Goal: Navigation & Orientation: Find specific page/section

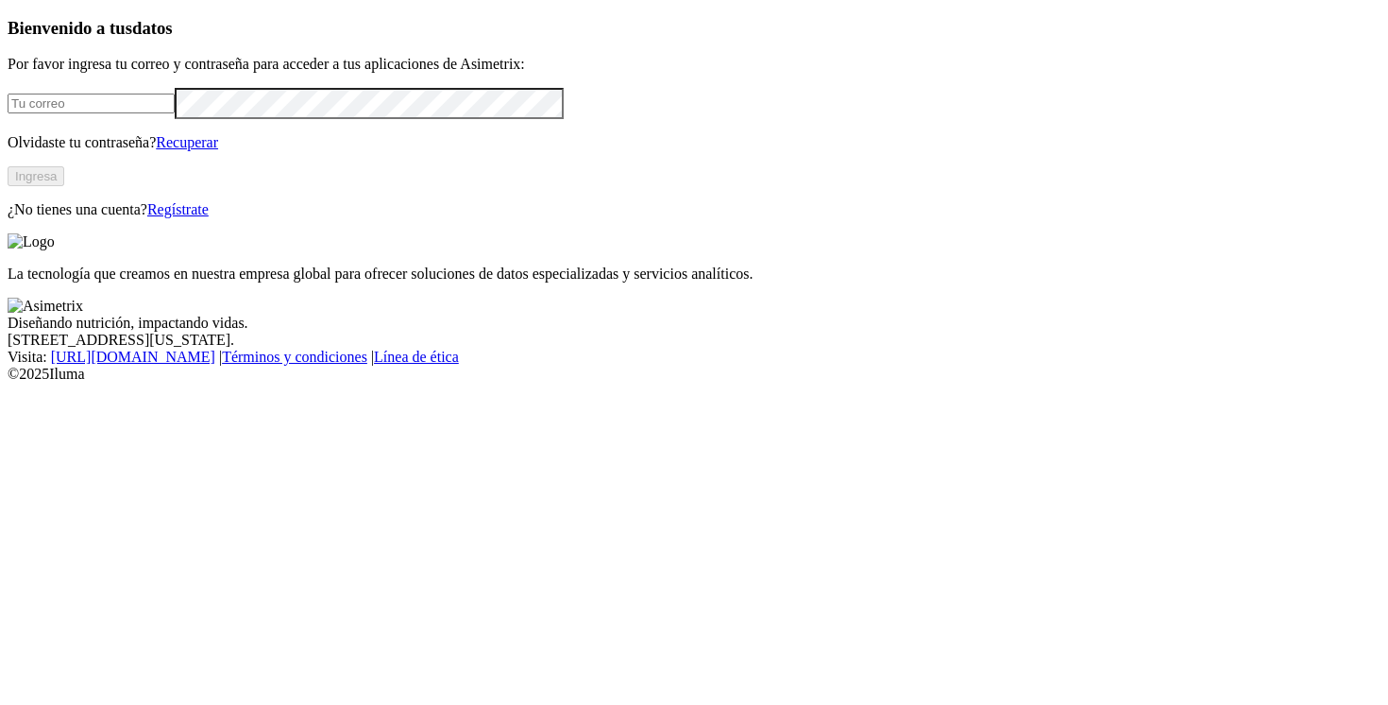
type input "[PERSON_NAME][EMAIL_ADDRESS][PERSON_NAME][DOMAIN_NAME]"
click at [64, 186] on button "Ingresa" at bounding box center [36, 176] width 57 height 20
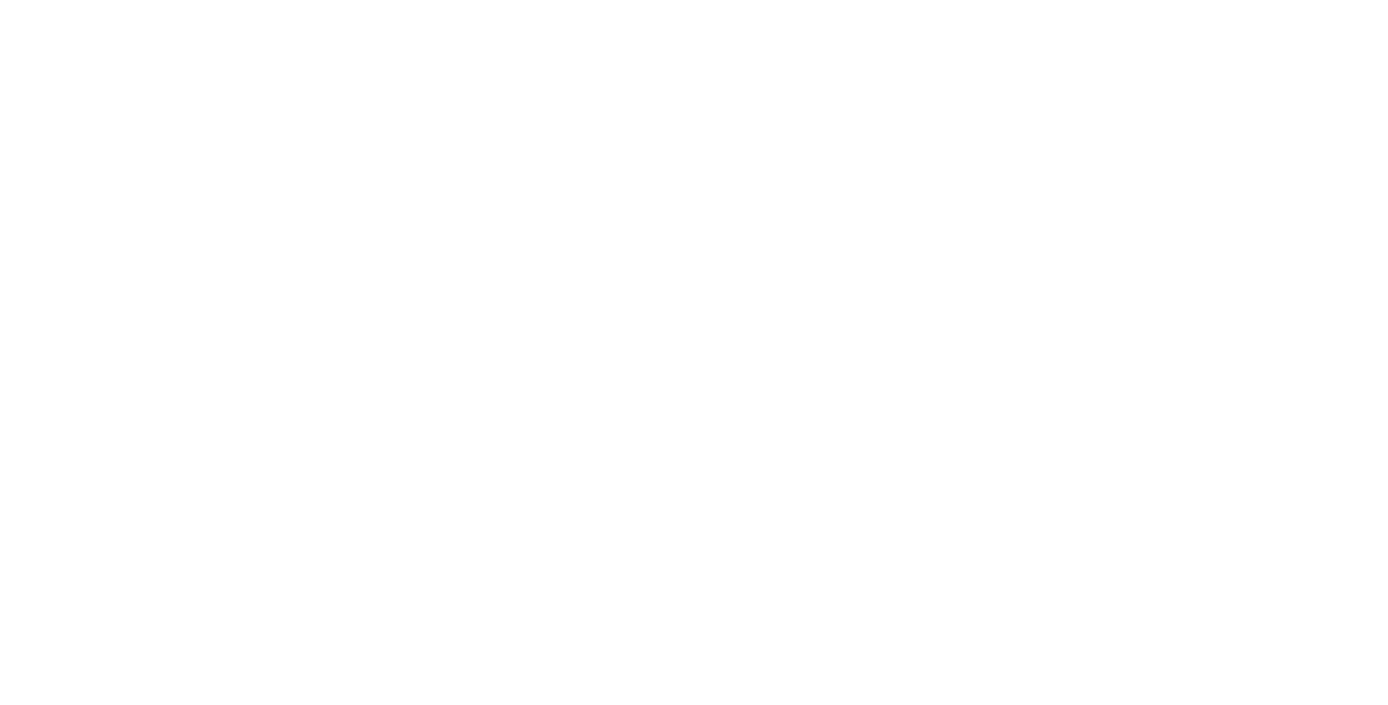
click at [20, 25] on icon at bounding box center [37, 386] width 59 height 756
